Goal: Transaction & Acquisition: Purchase product/service

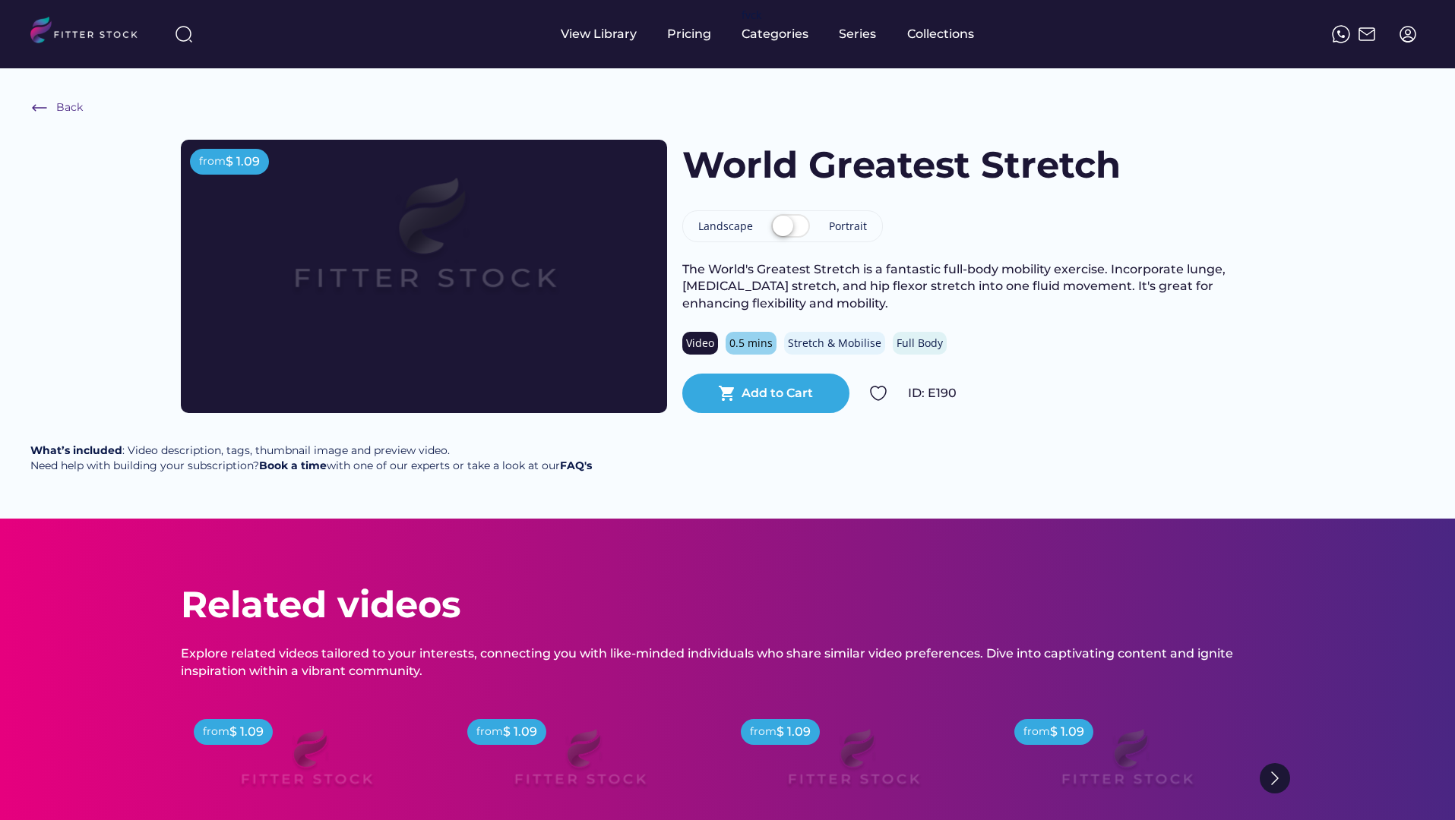
click at [1403, 42] on img at bounding box center [1407, 34] width 18 height 18
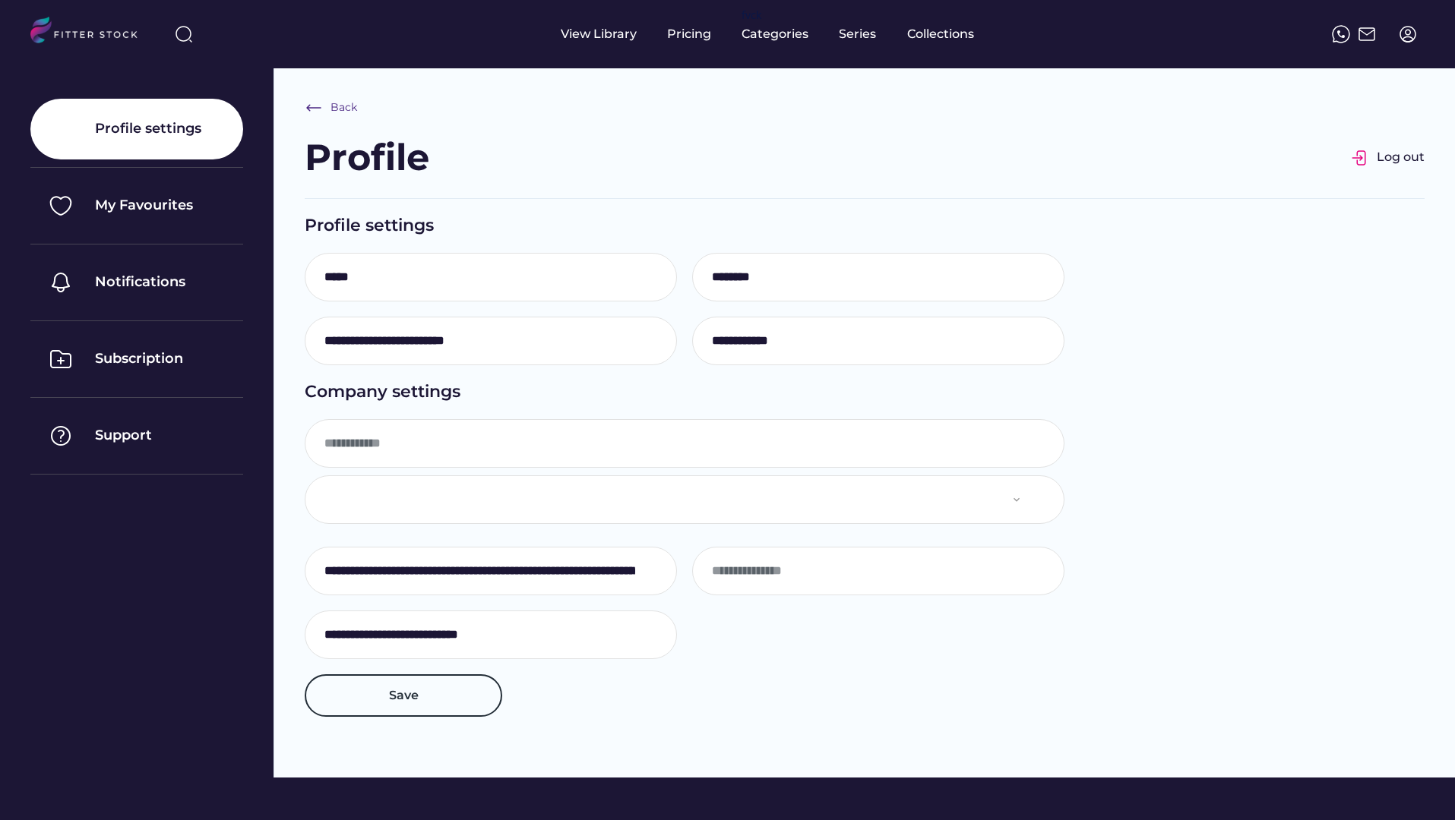
type input "**********"
select select "**********"
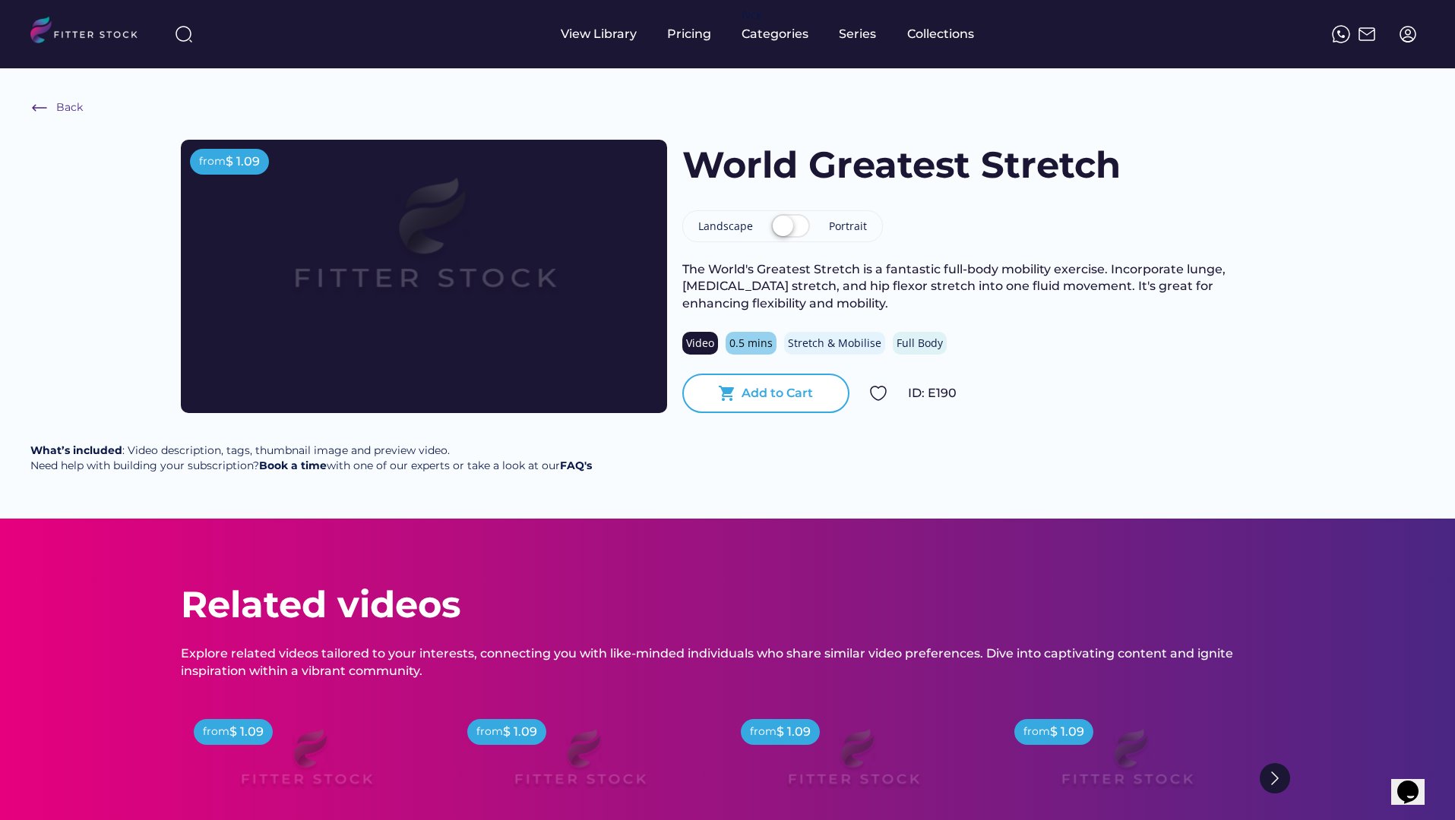
click at [760, 386] on div "Add to Cart" at bounding box center [776, 393] width 71 height 17
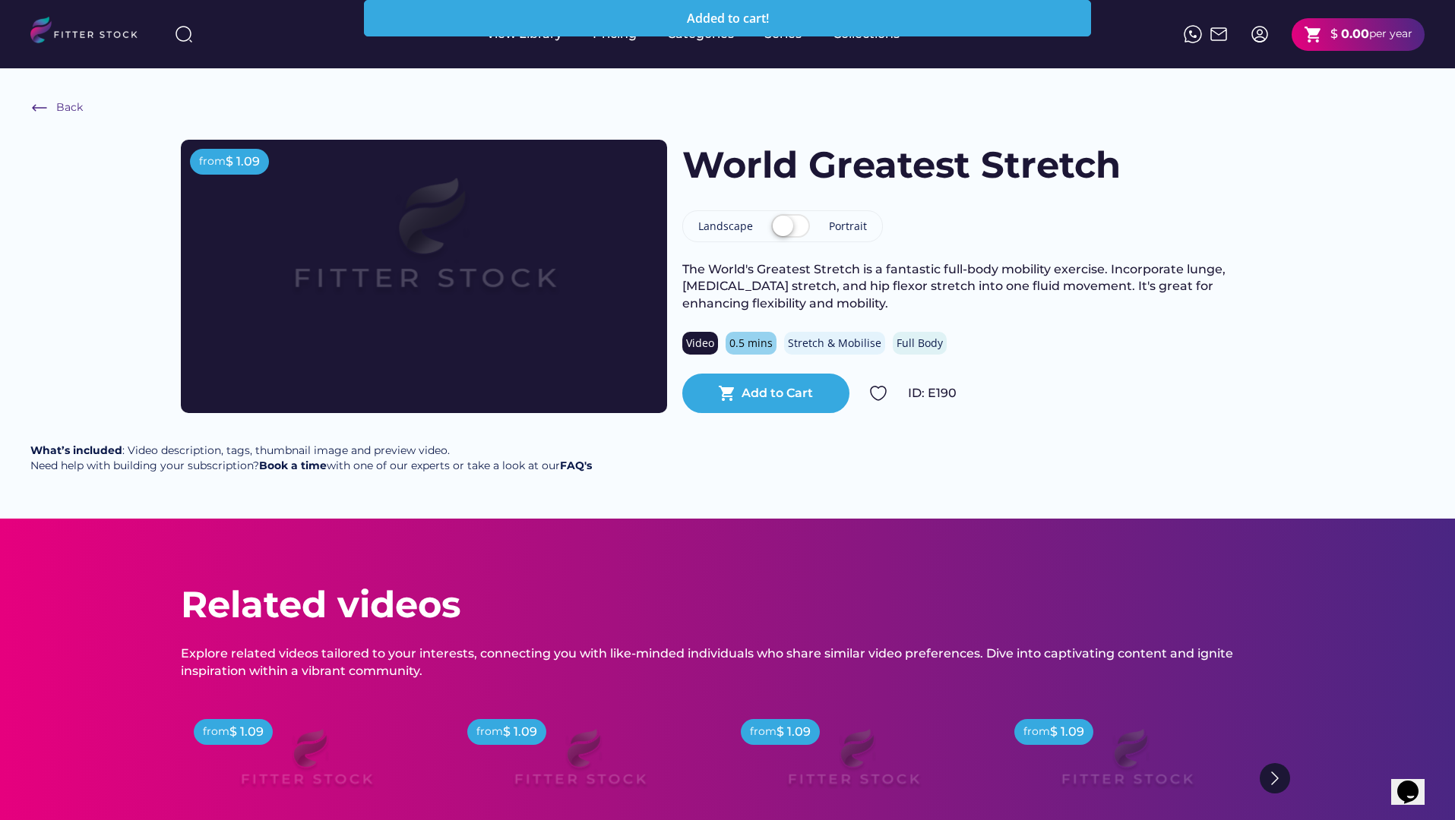
click at [797, 227] on label at bounding box center [790, 226] width 46 height 33
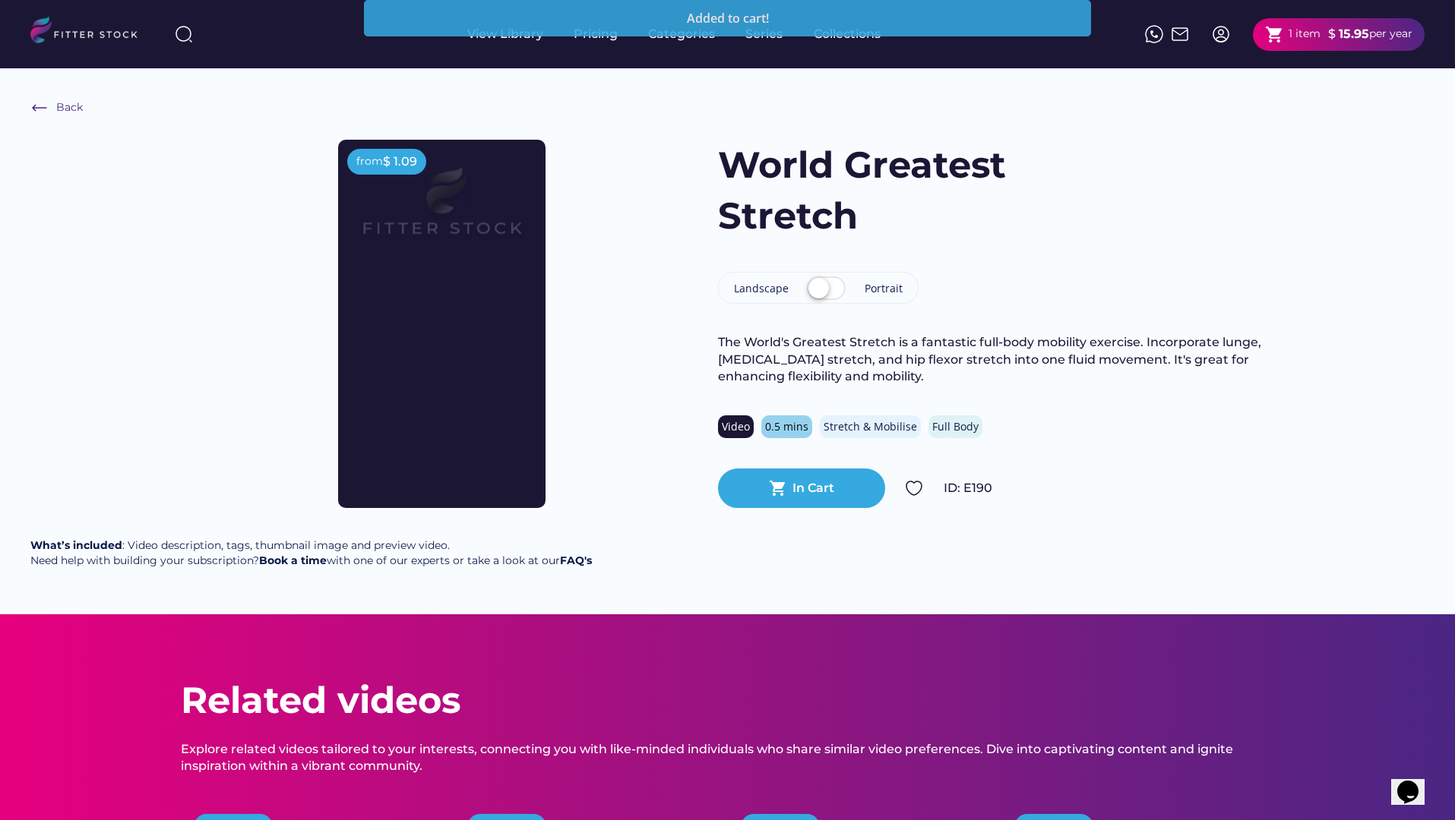
click at [825, 296] on label at bounding box center [826, 289] width 46 height 33
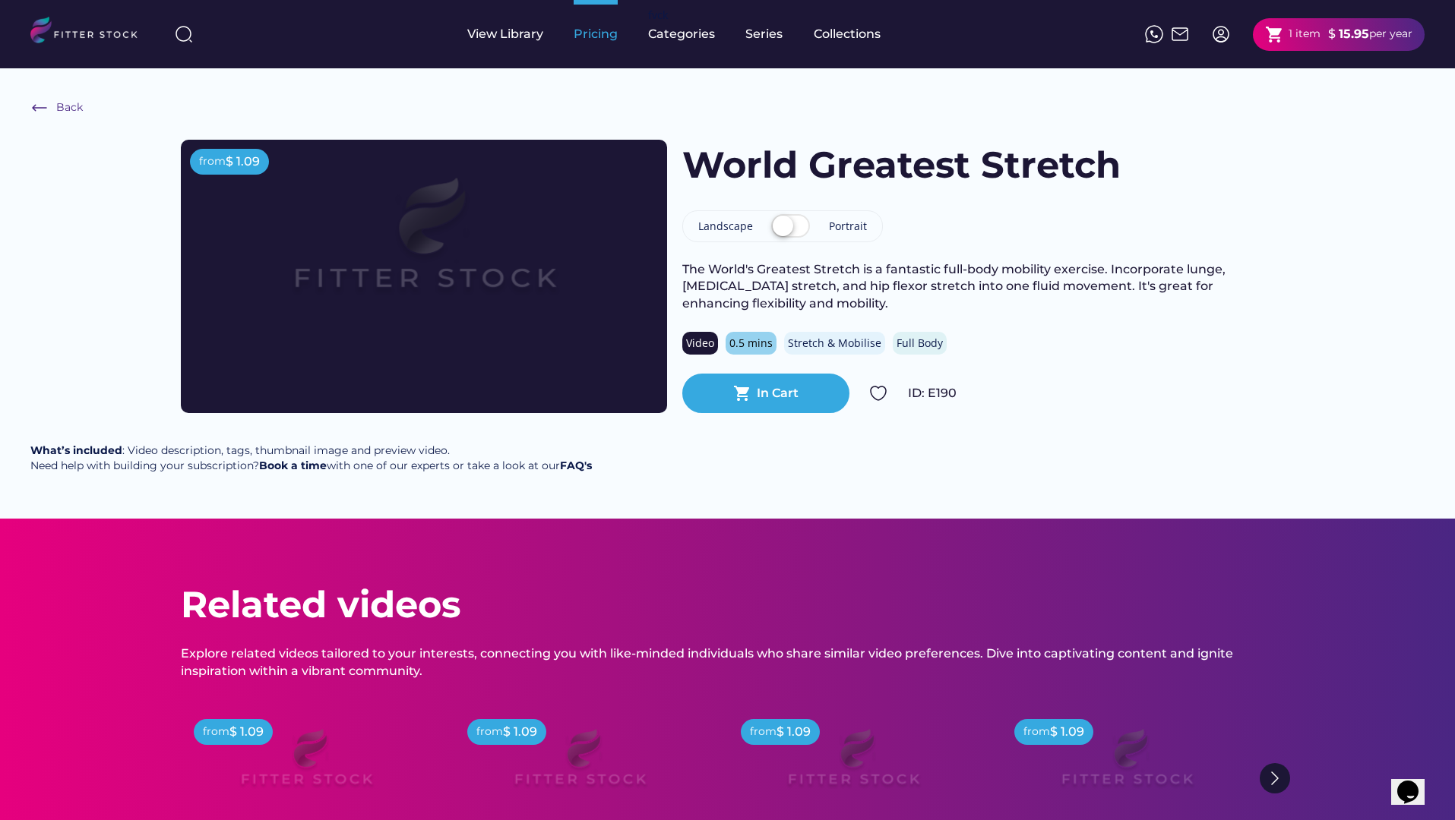
click at [579, 33] on div "Pricing" at bounding box center [595, 34] width 44 height 17
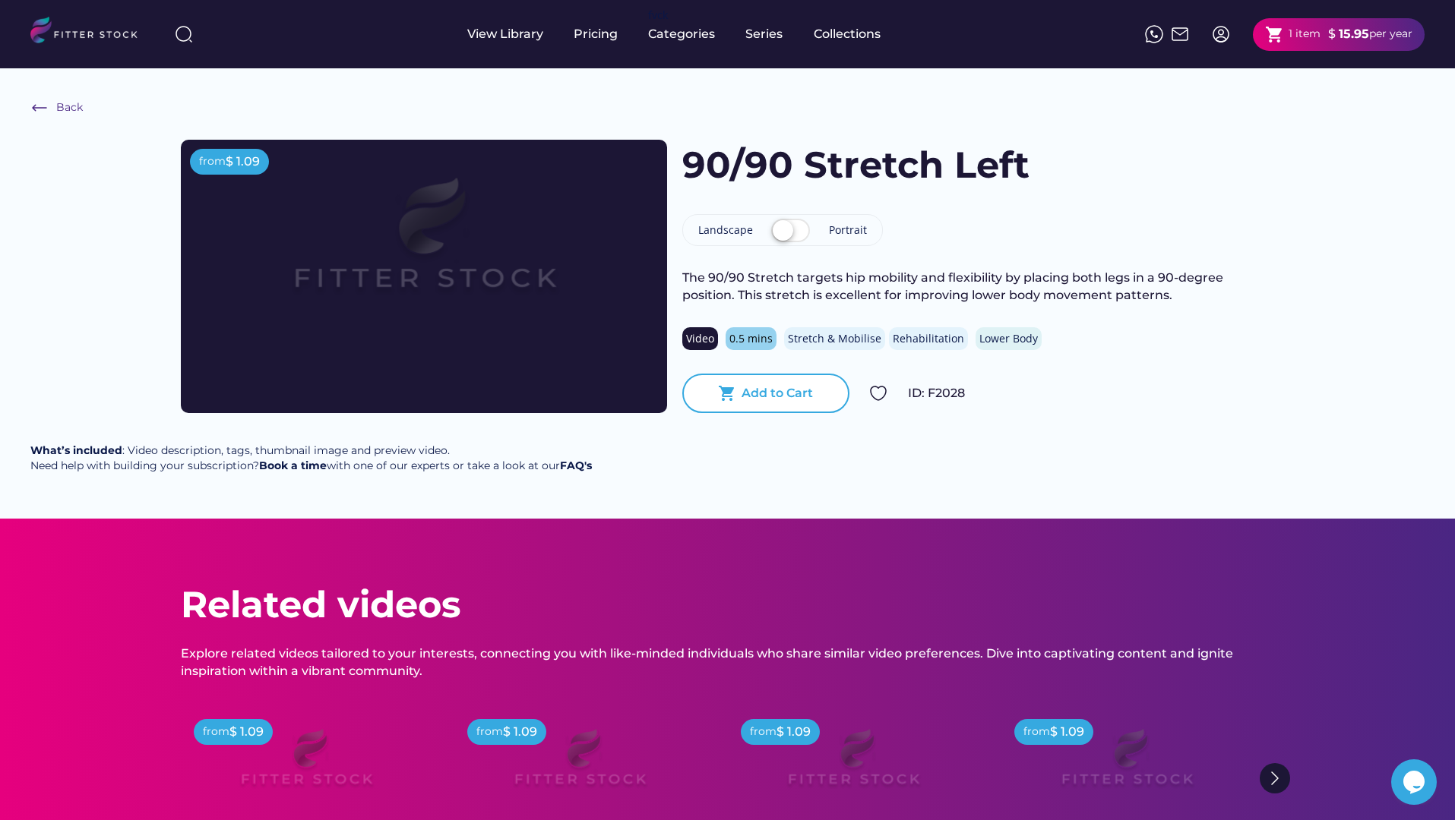
click at [783, 388] on div "Add to Cart" at bounding box center [776, 393] width 71 height 17
click at [38, 103] on img at bounding box center [39, 108] width 18 height 18
click at [43, 109] on img at bounding box center [39, 108] width 18 height 18
click at [46, 109] on img at bounding box center [39, 108] width 18 height 18
click at [57, 109] on div "Back" at bounding box center [69, 107] width 27 height 15
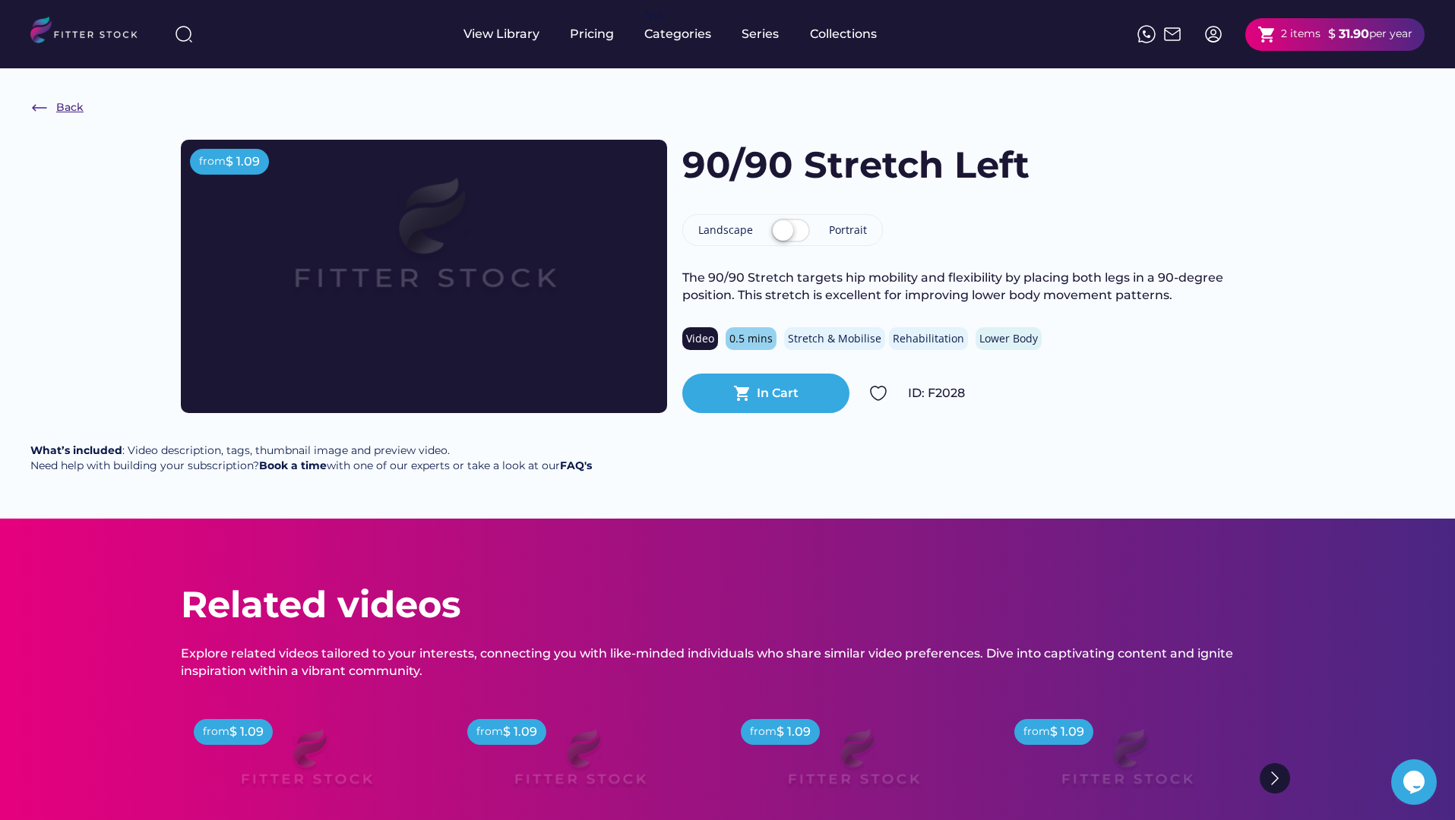
click at [45, 108] on img at bounding box center [39, 108] width 18 height 18
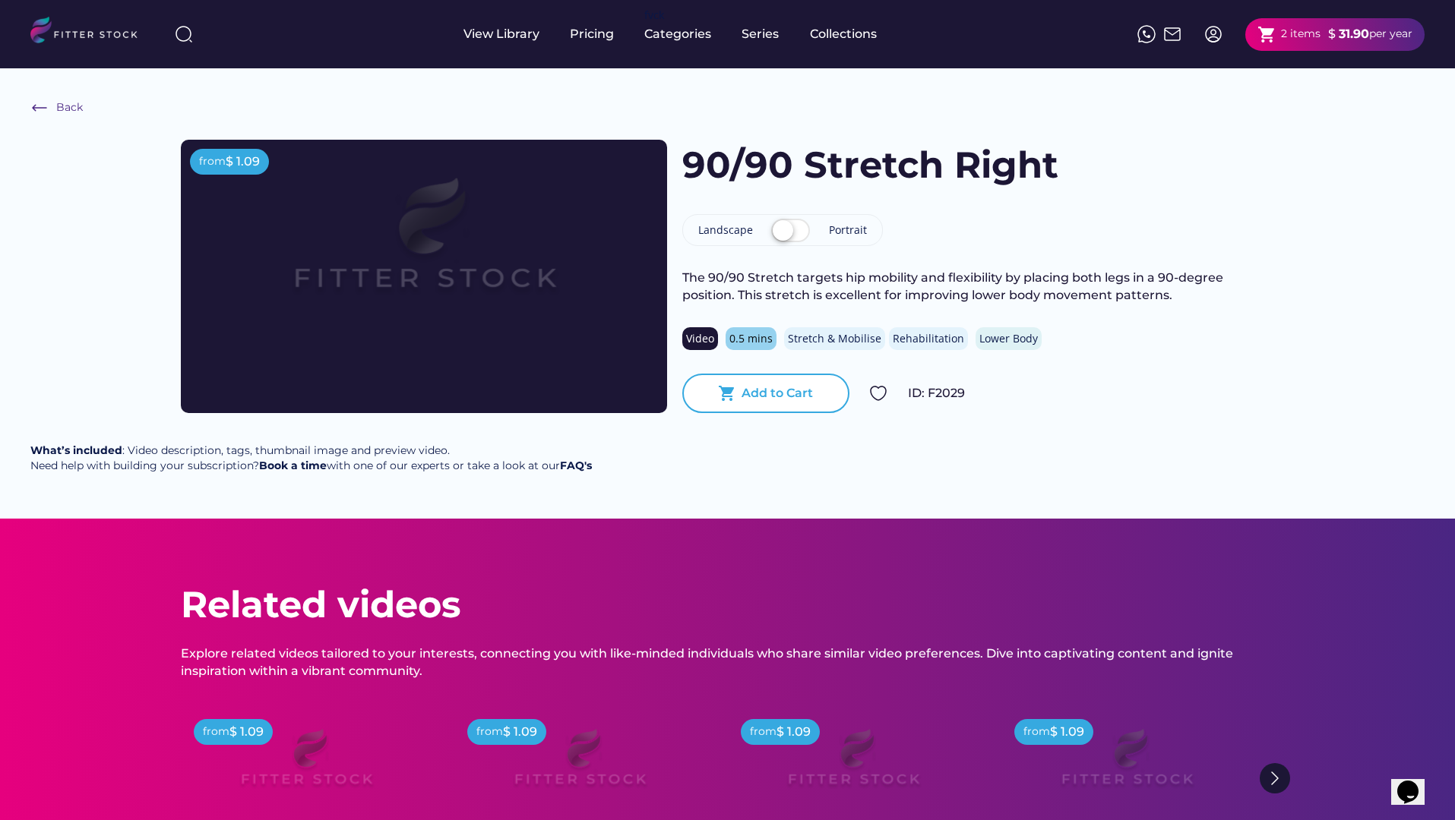
click at [756, 390] on div "Add to Cart" at bounding box center [776, 393] width 71 height 17
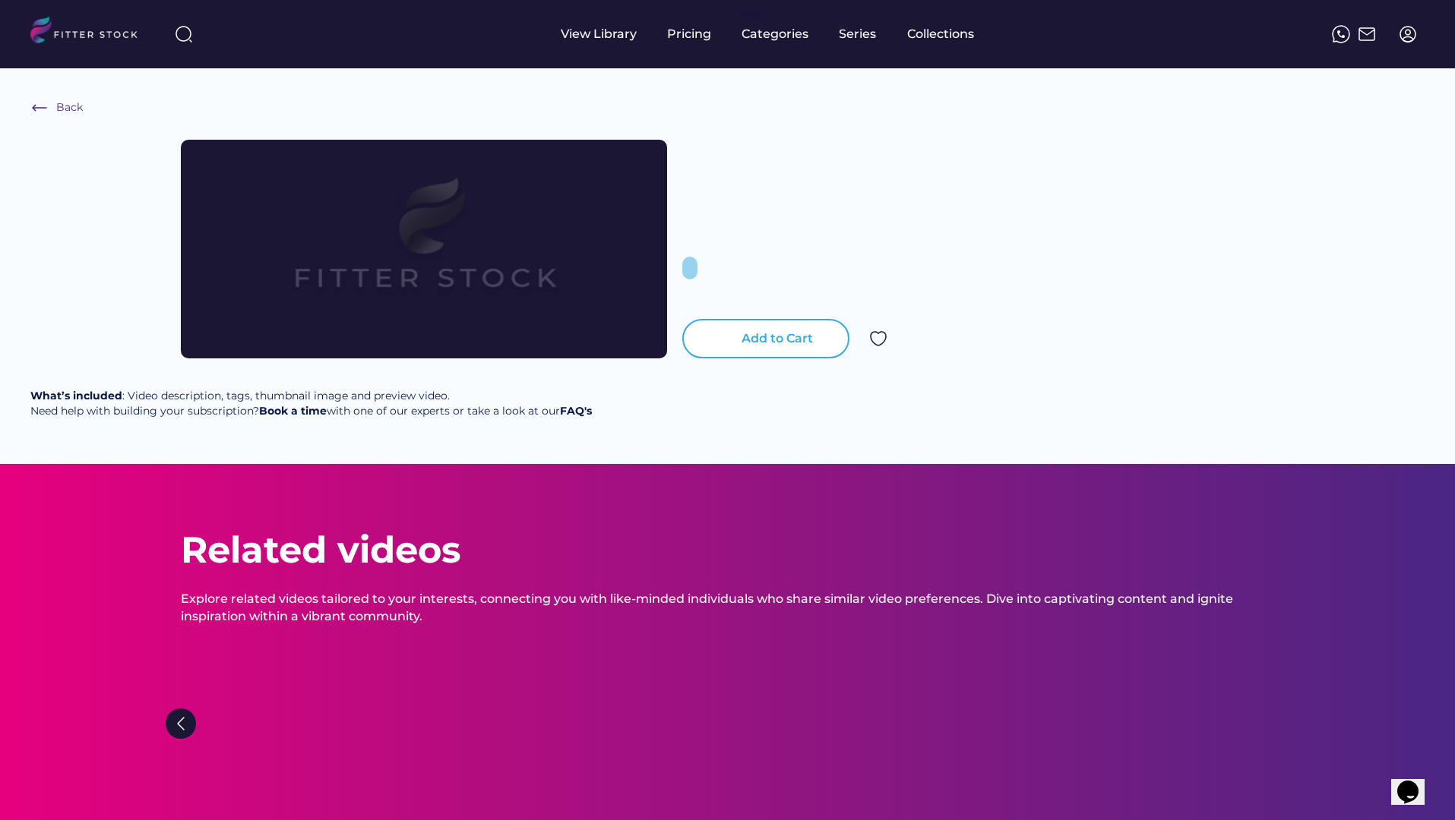
click at [750, 336] on div "Add to Cart" at bounding box center [776, 338] width 71 height 17
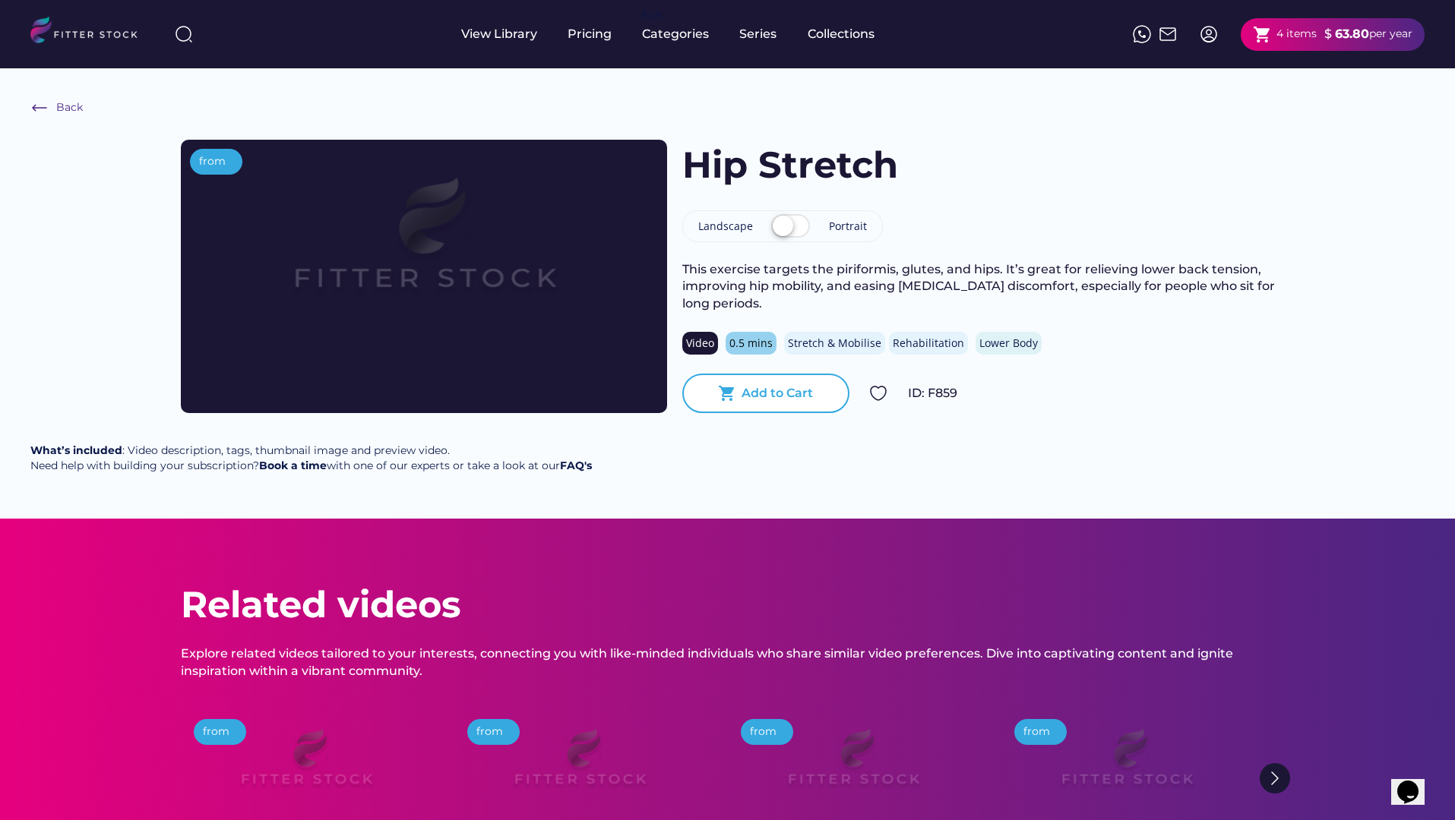
click at [763, 397] on div "Add to Cart" at bounding box center [776, 393] width 71 height 17
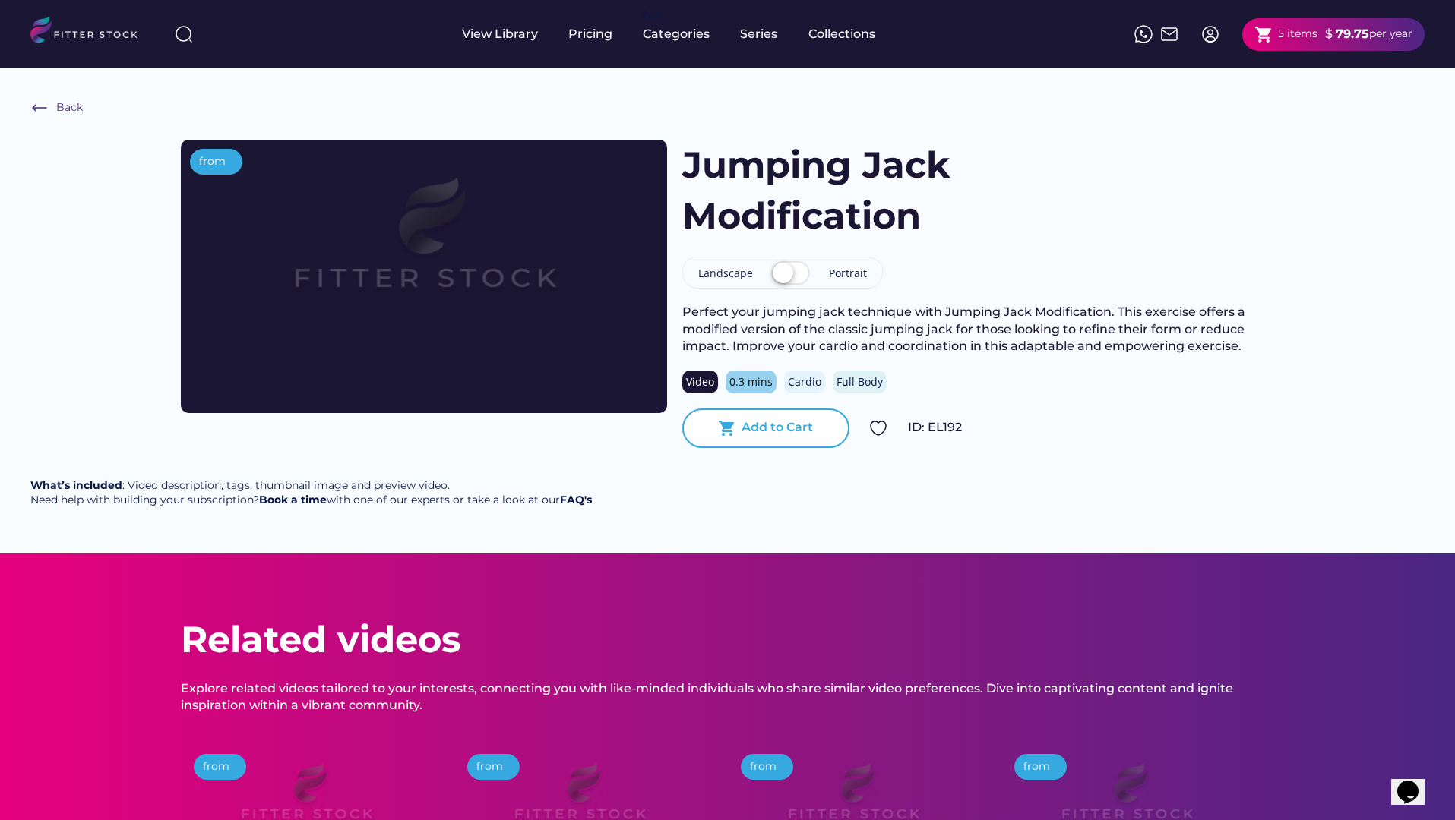
click at [762, 436] on div "Add to Cart" at bounding box center [776, 427] width 71 height 17
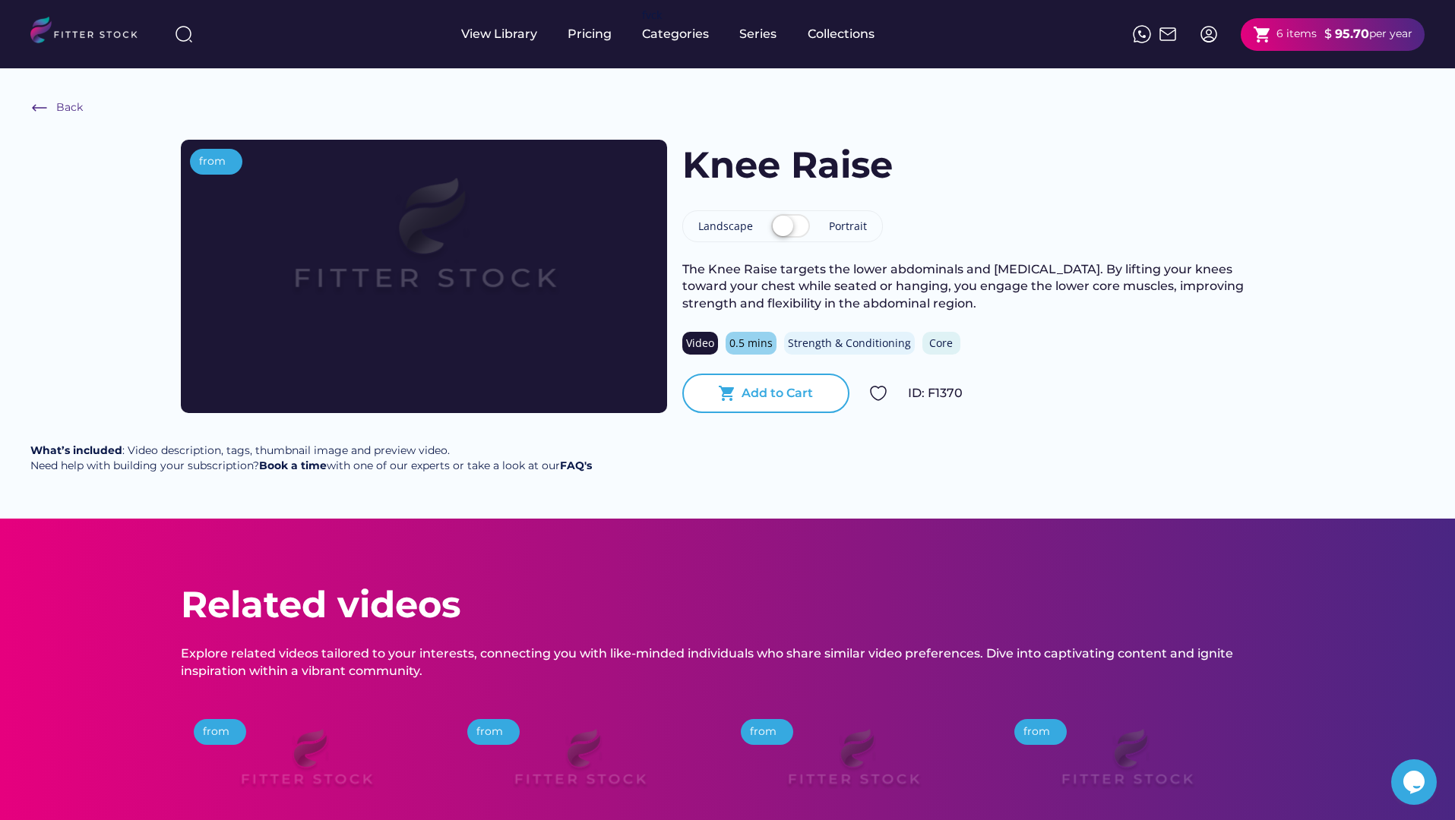
click at [745, 393] on div "Add to Cart" at bounding box center [776, 393] width 71 height 17
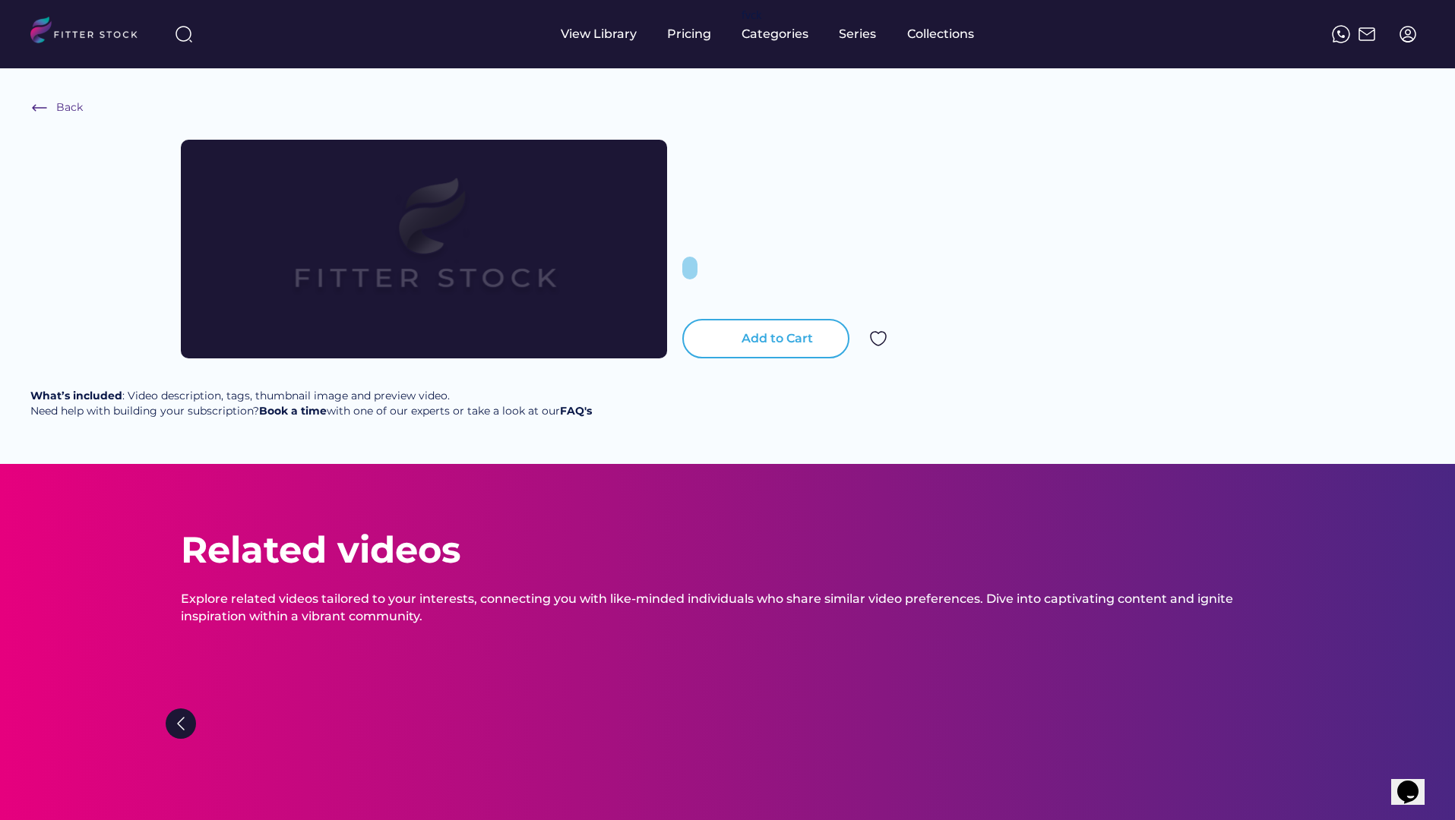
click at [721, 349] on div "shopping_cart Add to Cart" at bounding box center [765, 338] width 167 height 39
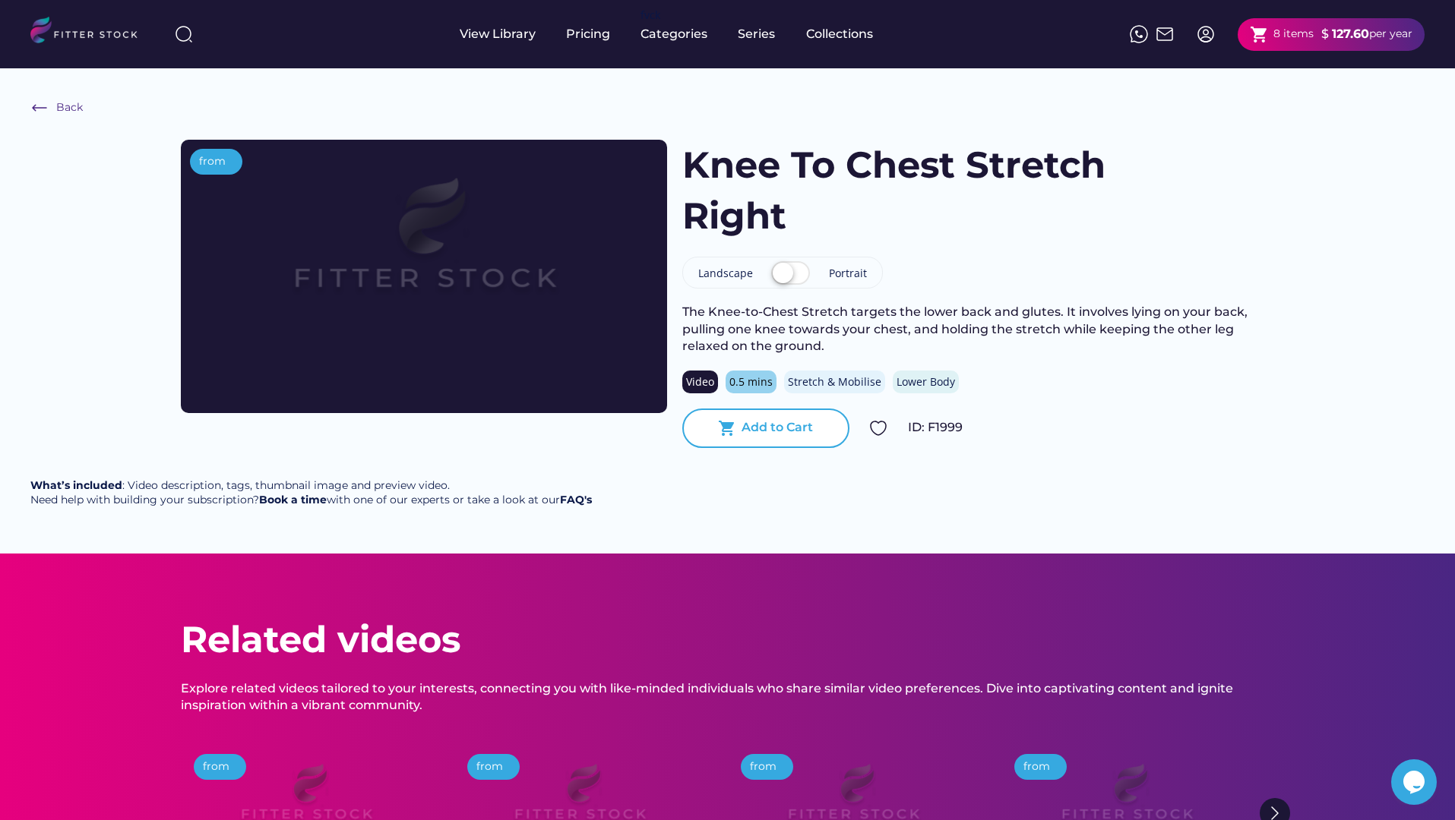
click at [760, 415] on div "shopping_cart Add to Cart" at bounding box center [765, 428] width 167 height 39
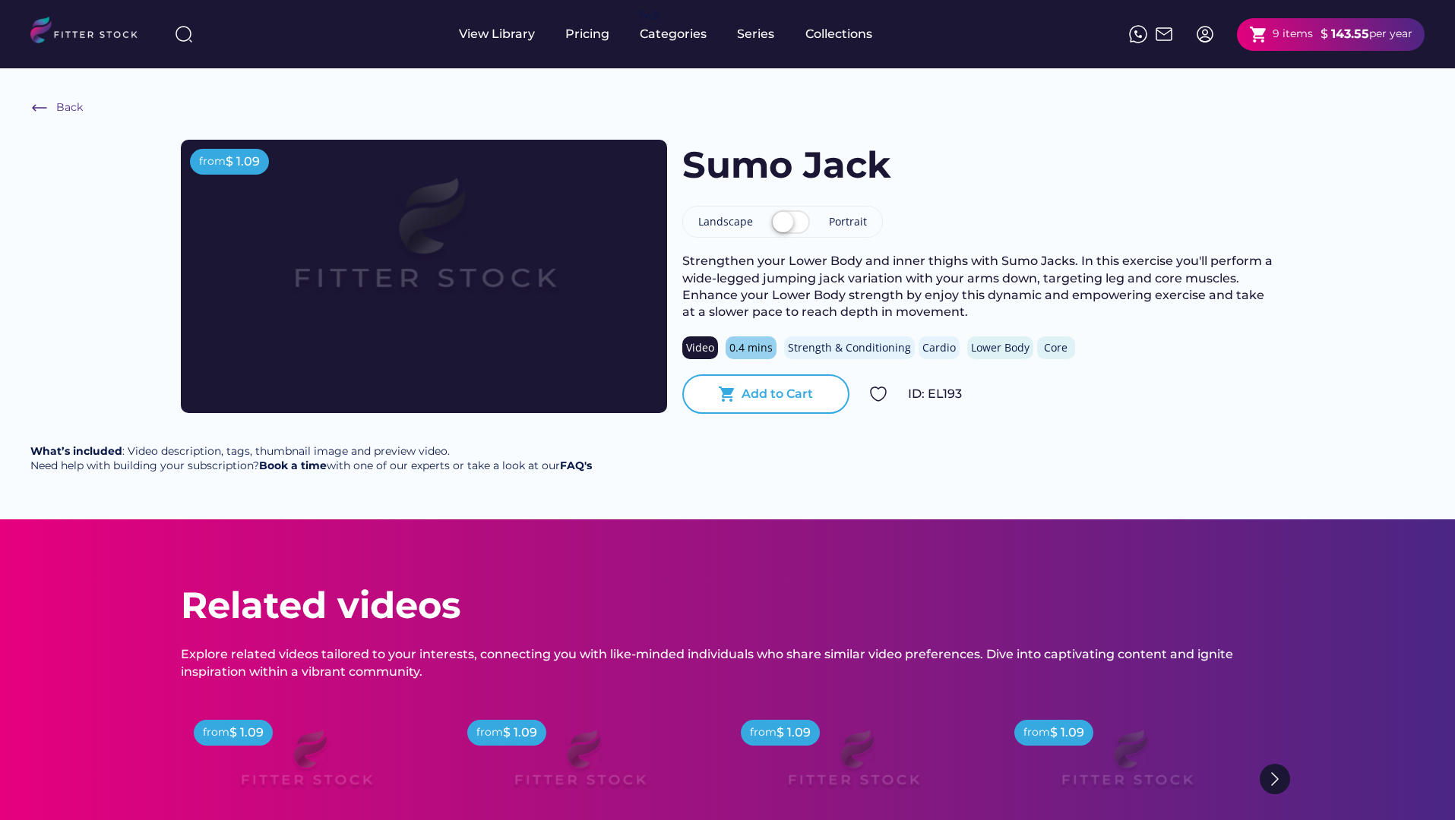
click at [757, 393] on div "Add to Cart" at bounding box center [776, 394] width 71 height 17
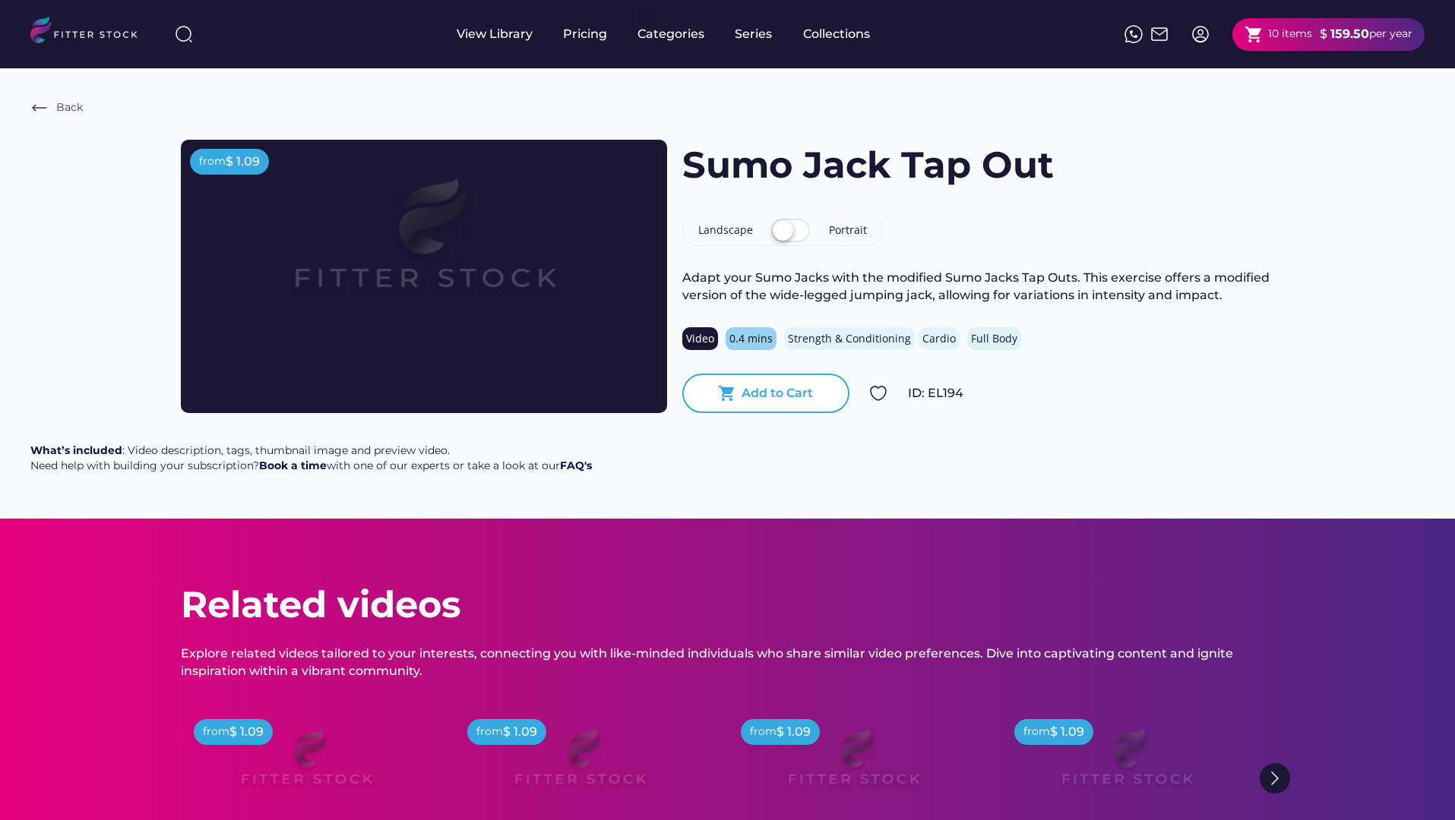
click at [775, 393] on div "Add to Cart" at bounding box center [776, 393] width 71 height 17
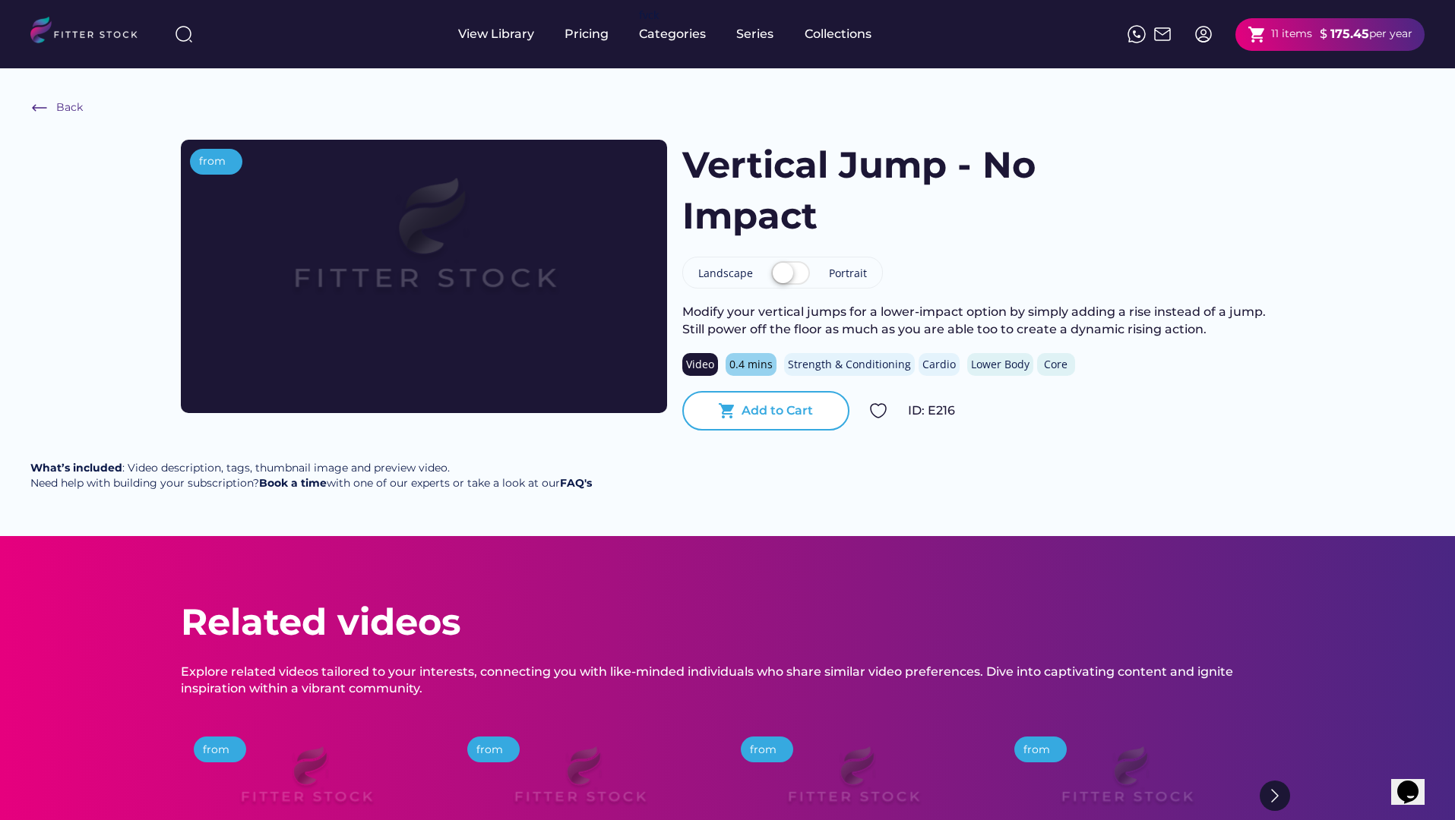
click at [748, 403] on div "Add to Cart" at bounding box center [776, 411] width 71 height 17
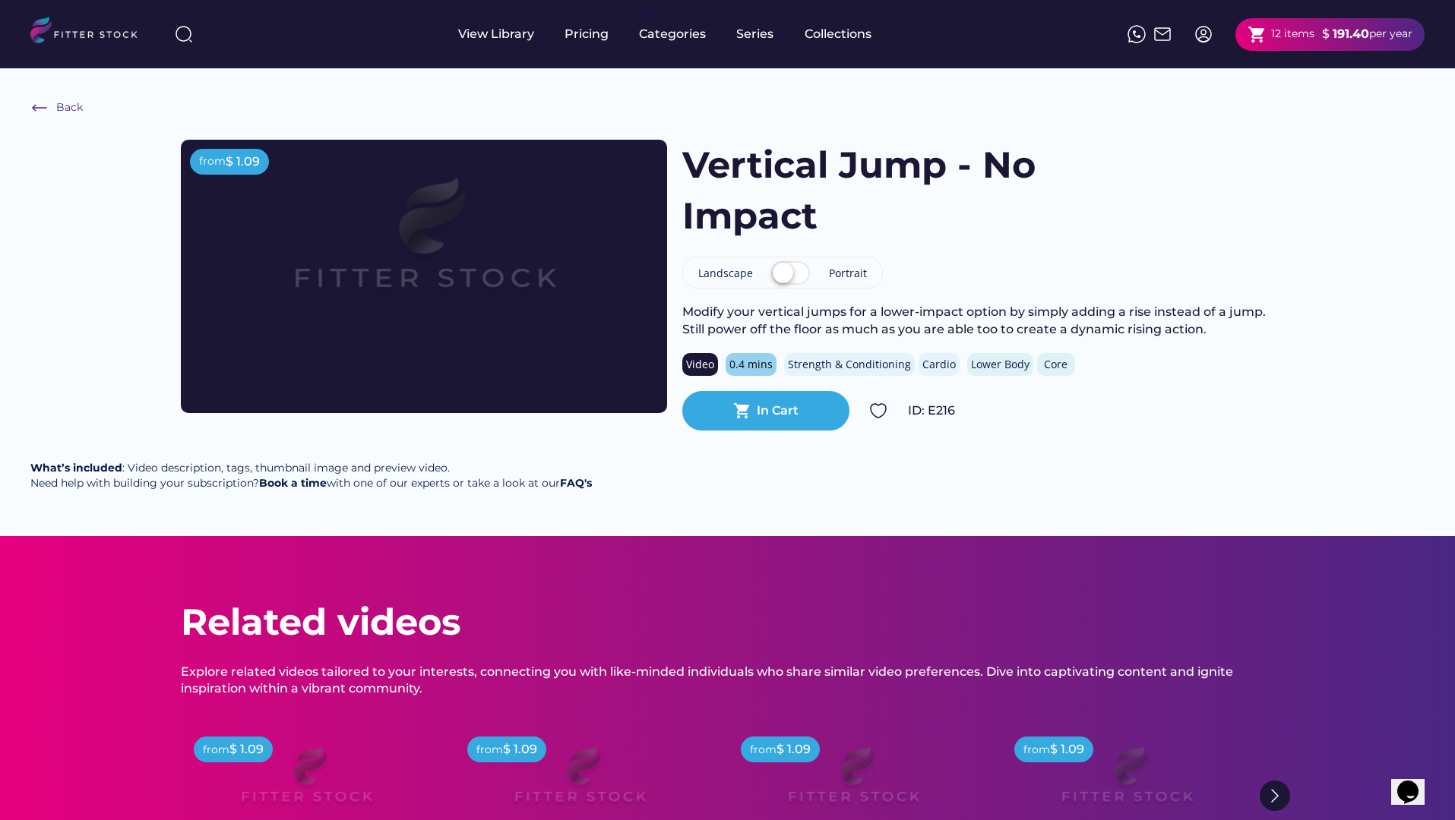
click at [1205, 239] on div "Vertical Jump - No Impact" at bounding box center [978, 191] width 592 height 102
click at [1332, 35] on strong "191.40" at bounding box center [1350, 34] width 36 height 14
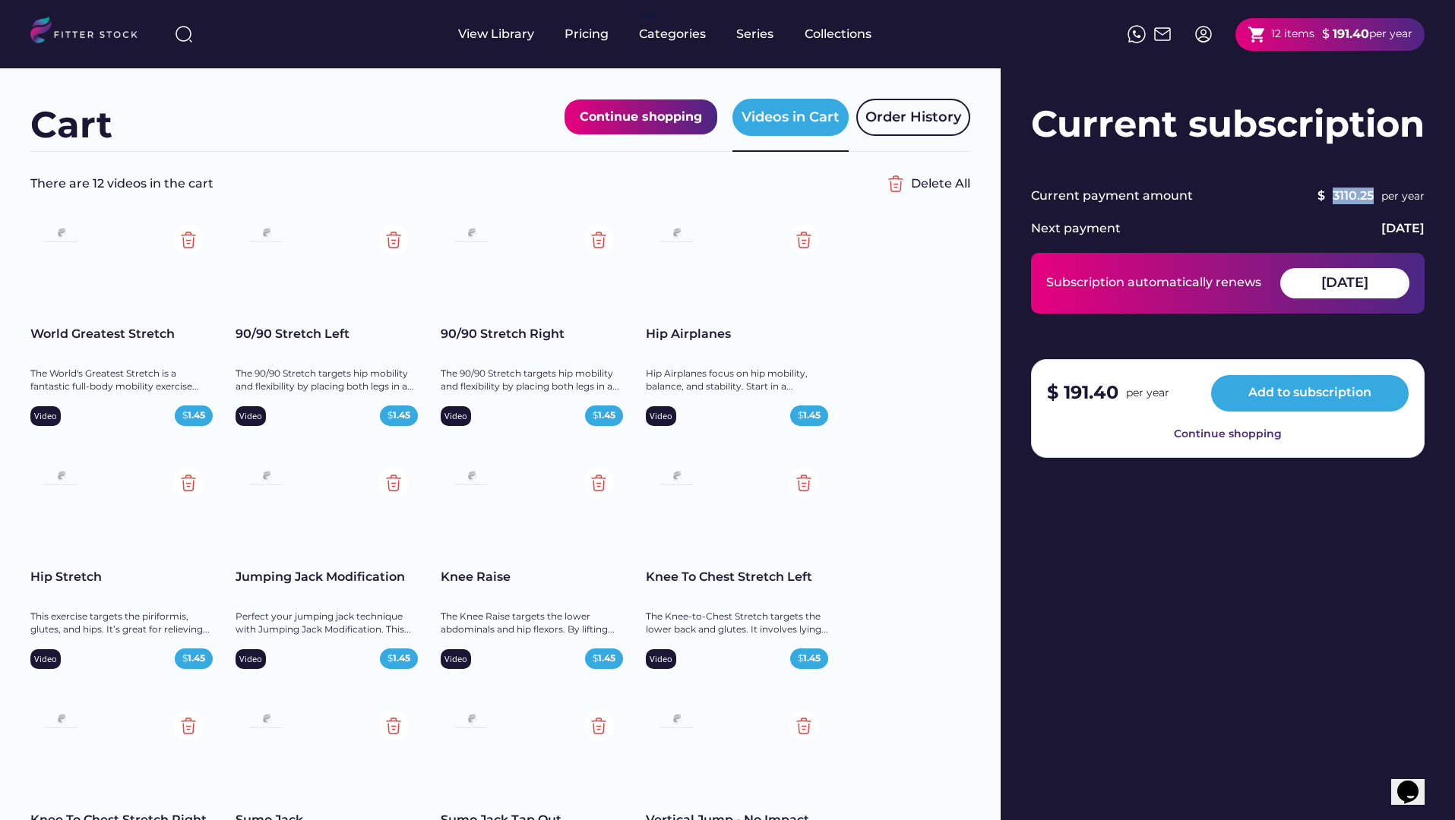
drag, startPoint x: 1329, startPoint y: 194, endPoint x: 1371, endPoint y: 195, distance: 41.8
click at [1371, 195] on div "$ 3110.25 per year" at bounding box center [1312, 196] width 224 height 17
